Goal: Transaction & Acquisition: Obtain resource

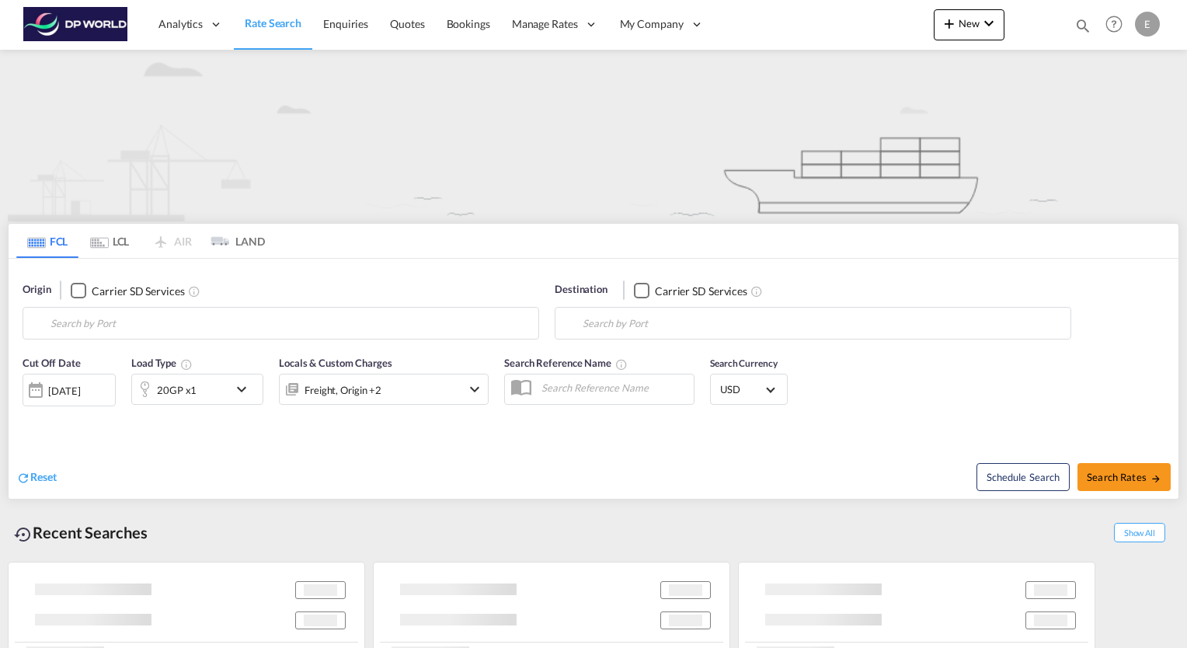
type input "[GEOGRAPHIC_DATA], [GEOGRAPHIC_DATA], USHOU"
type input "[GEOGRAPHIC_DATA] ([GEOGRAPHIC_DATA]), MYPKG"
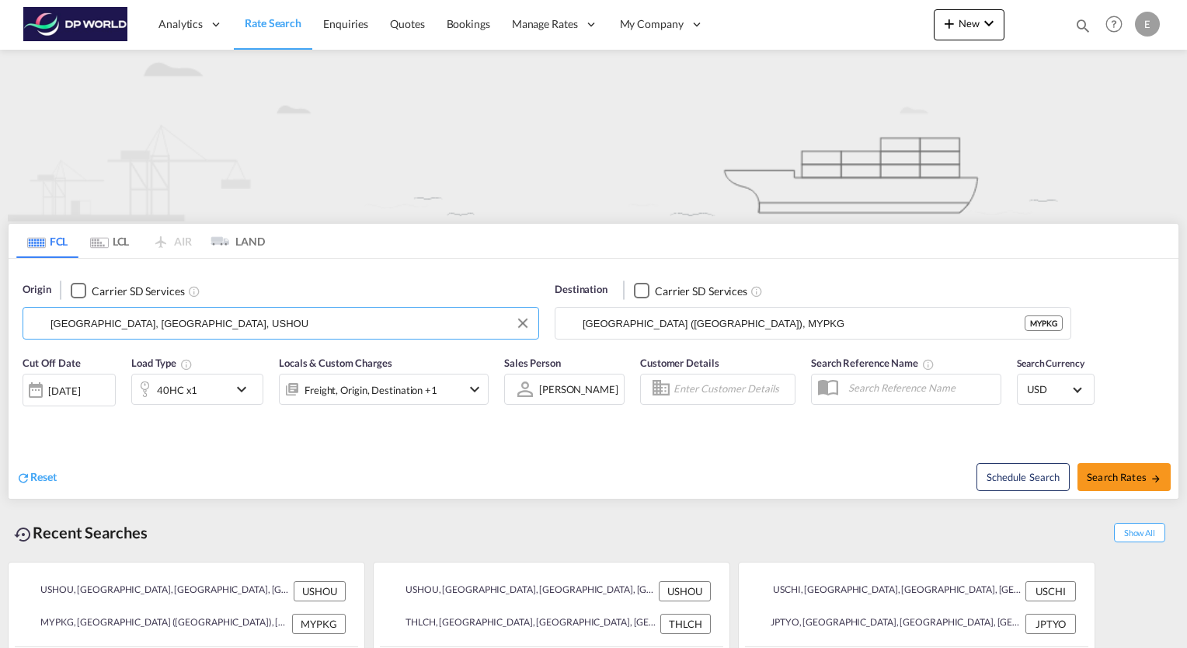
click at [261, 312] on input "[GEOGRAPHIC_DATA], [GEOGRAPHIC_DATA], USHOU" at bounding box center [290, 323] width 480 height 23
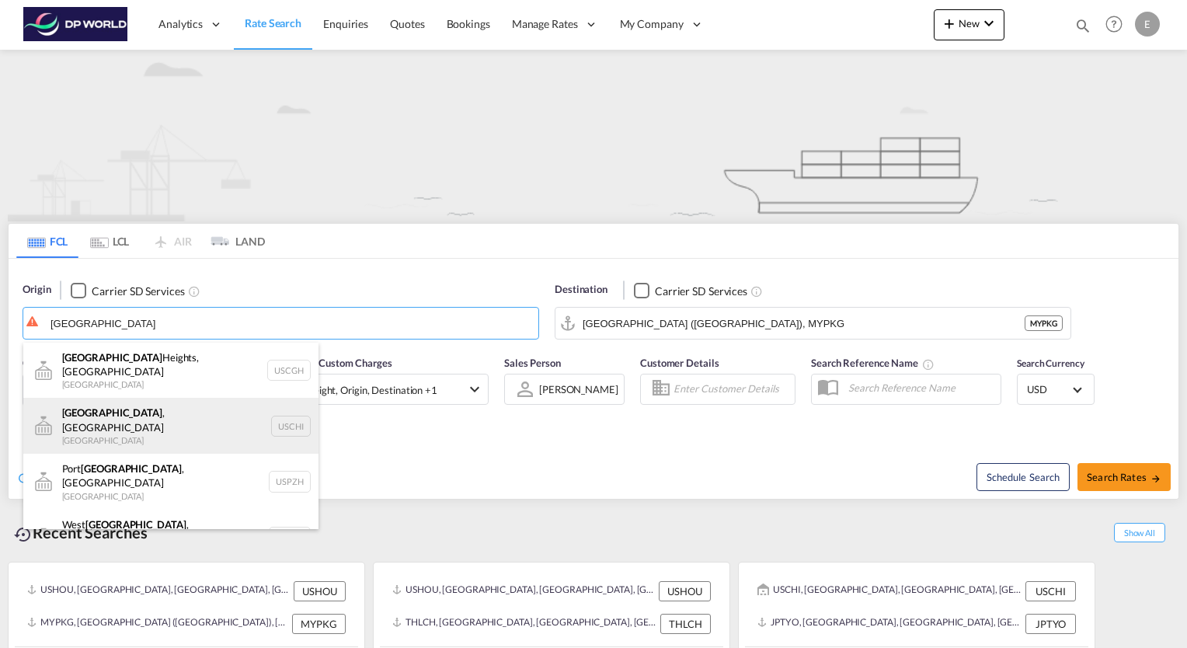
click at [118, 405] on div "[GEOGRAPHIC_DATA] , IL United States USCHI" at bounding box center [170, 426] width 295 height 56
type input "[GEOGRAPHIC_DATA], [GEOGRAPHIC_DATA], USCHI"
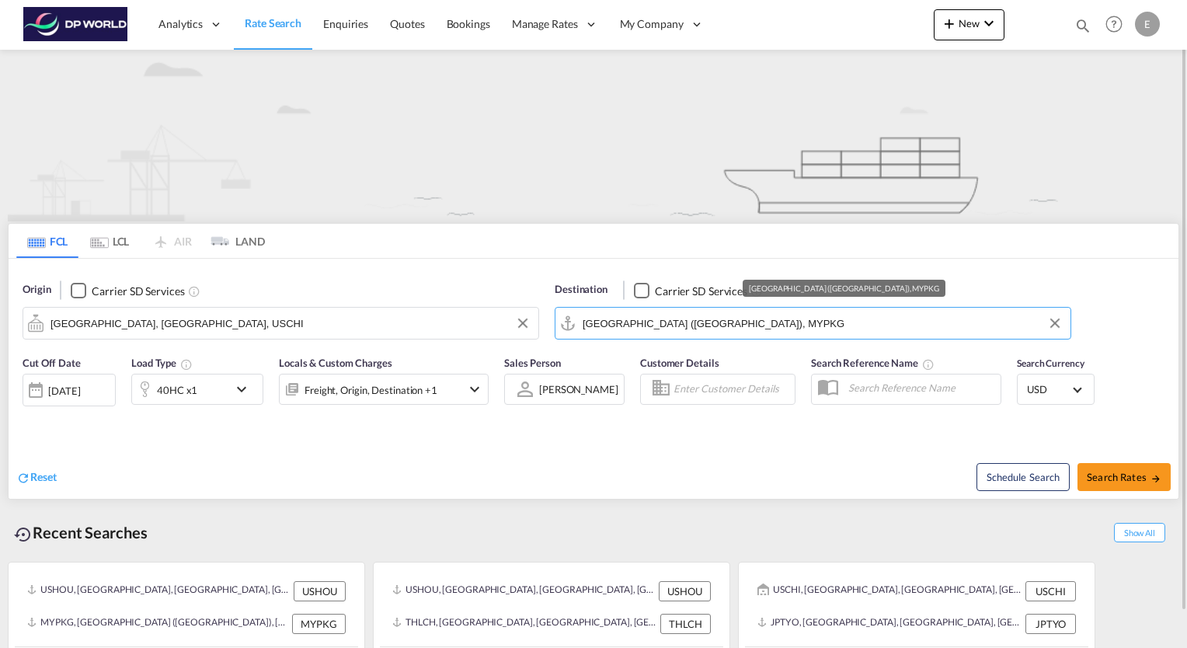
click at [615, 333] on input "[GEOGRAPHIC_DATA] ([GEOGRAPHIC_DATA]), MYPKG" at bounding box center [823, 323] width 480 height 23
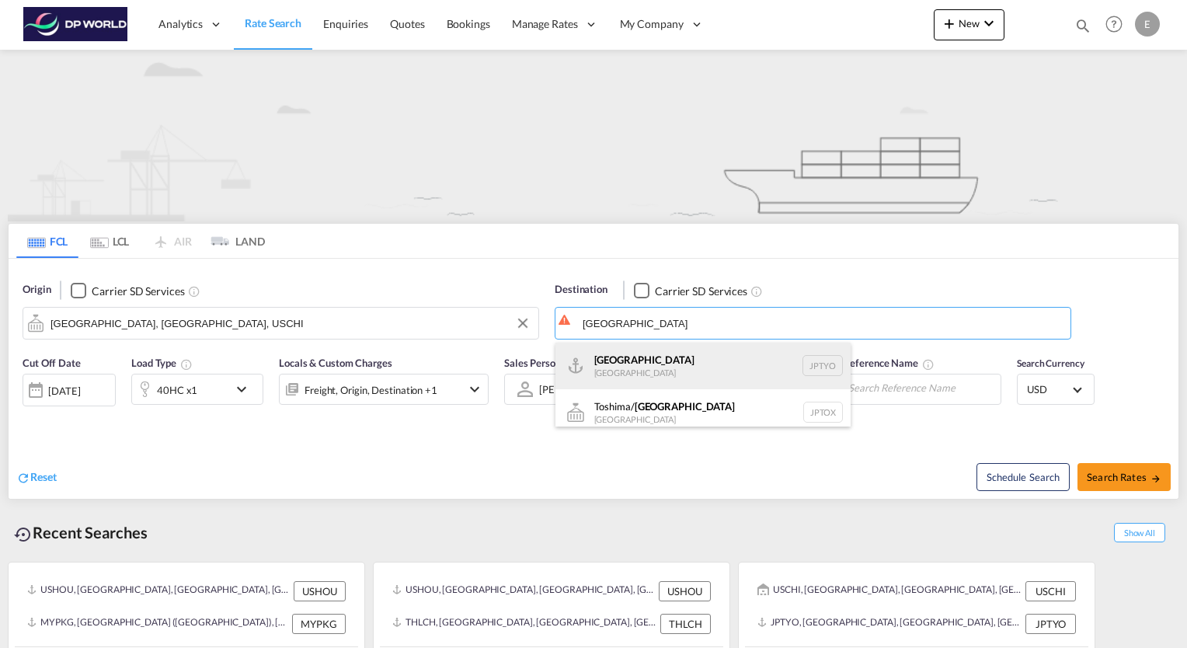
click at [628, 363] on div "Tokyo [GEOGRAPHIC_DATA] JPTYO" at bounding box center [702, 366] width 295 height 47
type input "[GEOGRAPHIC_DATA], JPTYO"
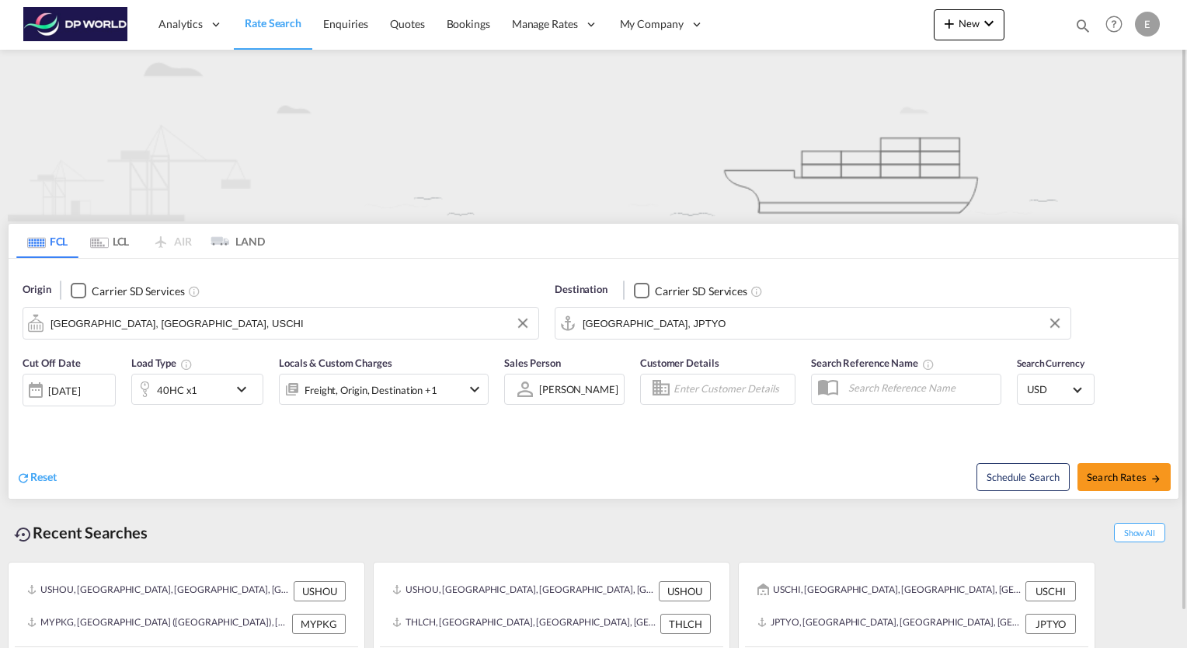
click at [245, 387] on md-icon "icon-chevron-down" at bounding box center [245, 389] width 26 height 19
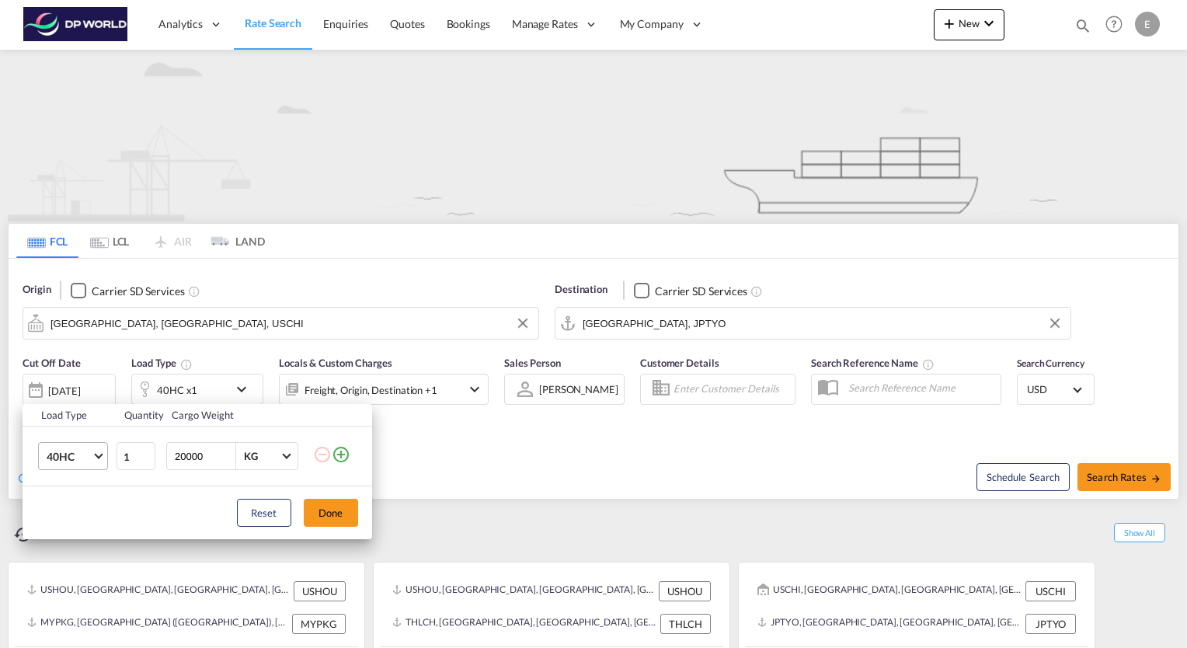
click at [103, 455] on md-select-value "40HC" at bounding box center [76, 456] width 62 height 26
click at [77, 383] on md-option "20GP" at bounding box center [86, 382] width 106 height 37
click at [326, 508] on button "Done" at bounding box center [331, 513] width 54 height 28
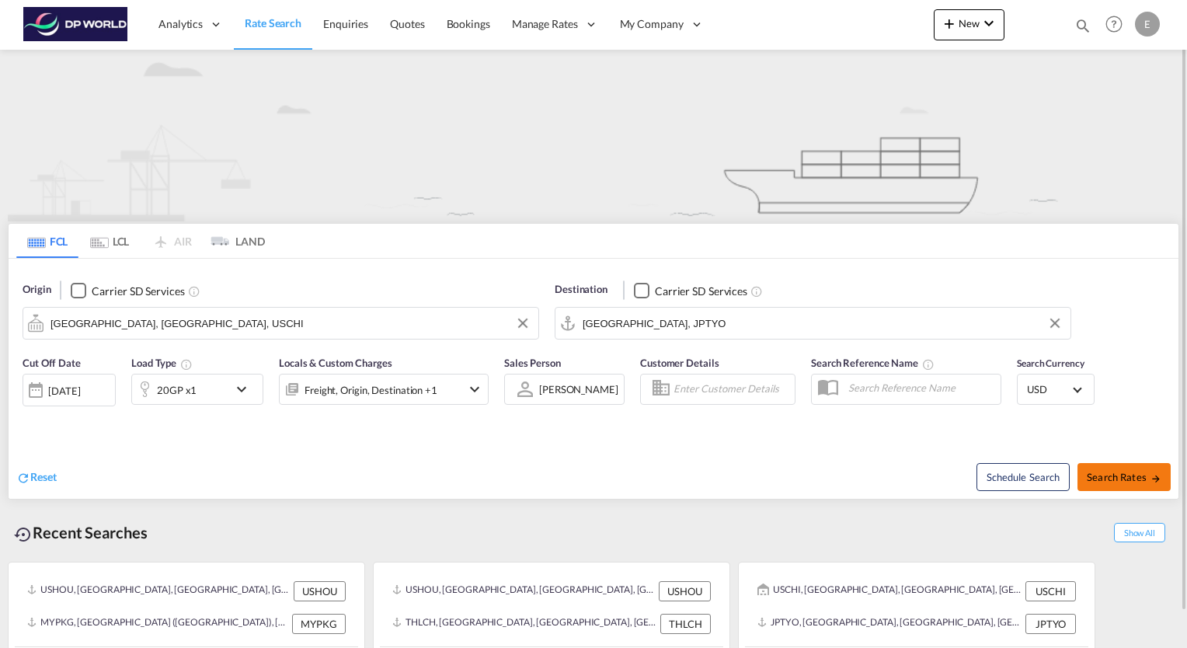
click at [1137, 472] on span "Search Rates" at bounding box center [1124, 477] width 75 height 12
type input "USCHI to JPTYO / [DATE]"
